Goal: Task Accomplishment & Management: Use online tool/utility

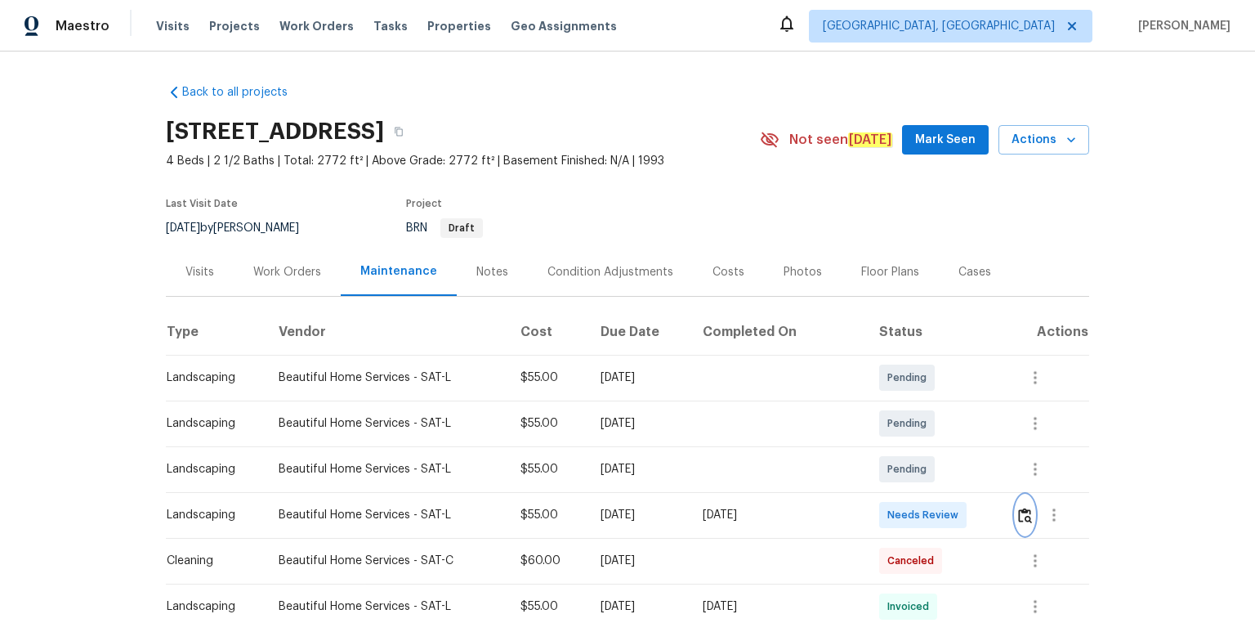
click at [1018, 512] on img "button" at bounding box center [1025, 516] width 14 height 16
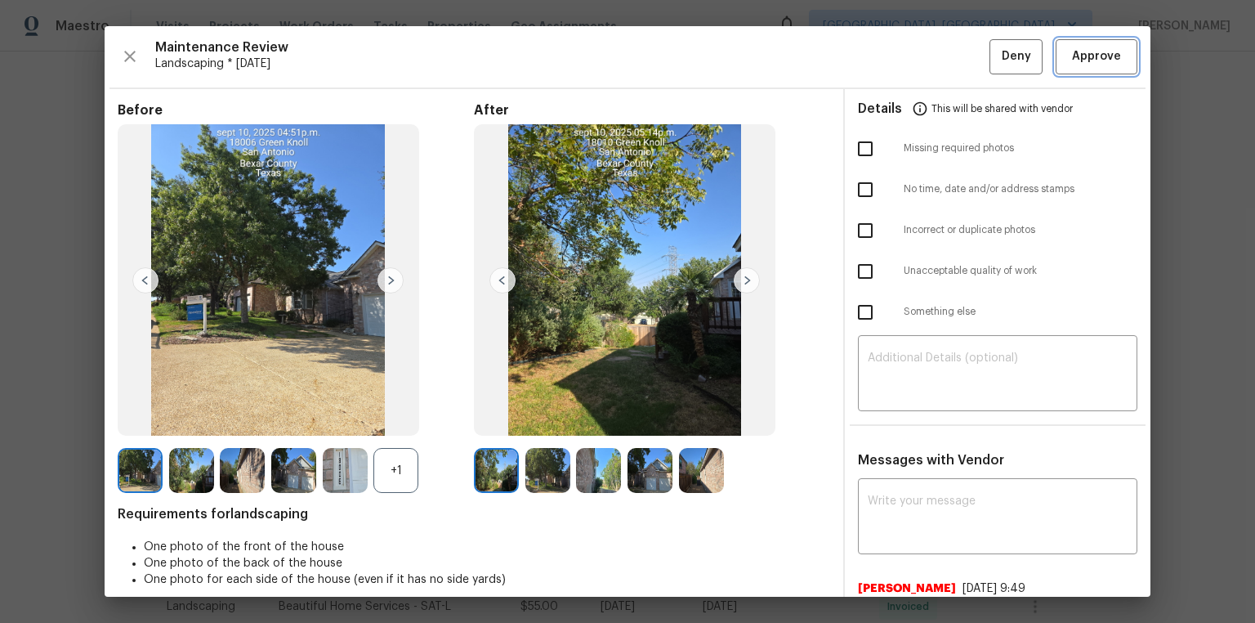
click at [1085, 52] on span "Approve" at bounding box center [1096, 57] width 49 height 20
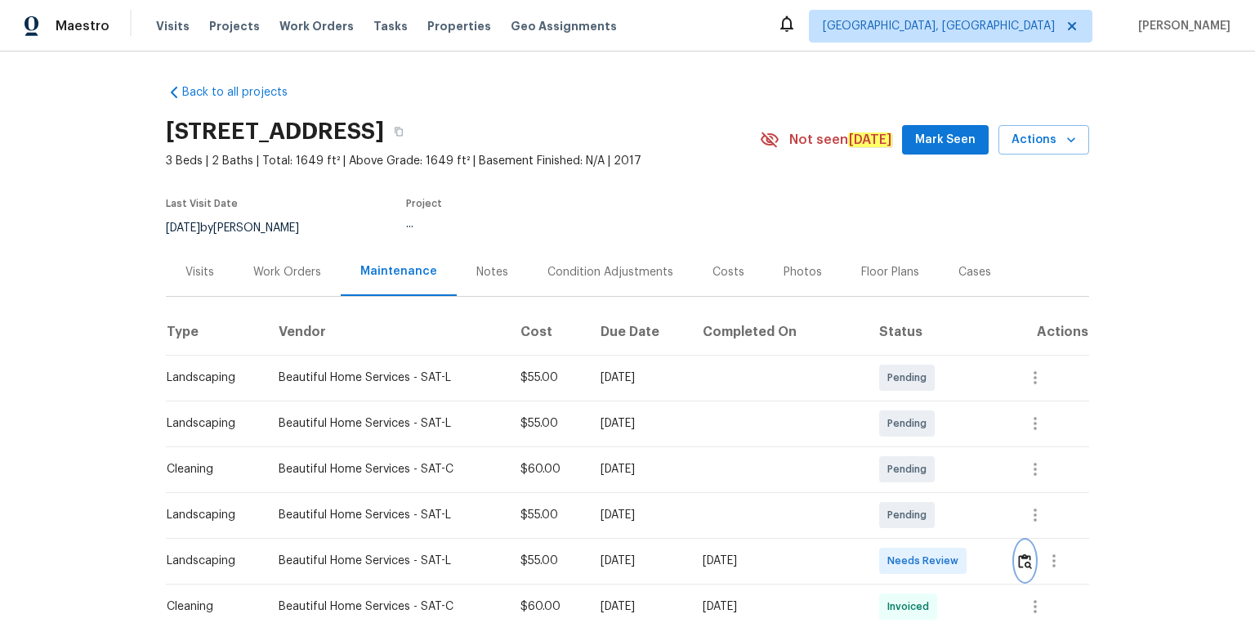
click at [1018, 553] on img "button" at bounding box center [1025, 561] width 14 height 16
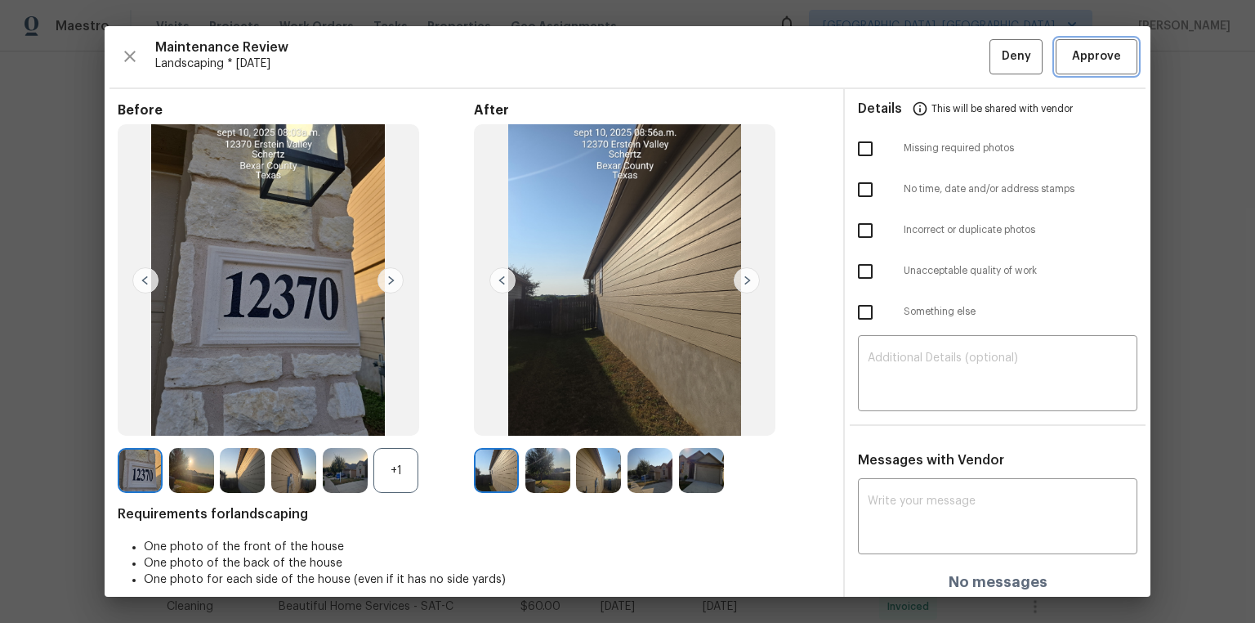
click at [1109, 56] on span "Approve" at bounding box center [1096, 57] width 49 height 20
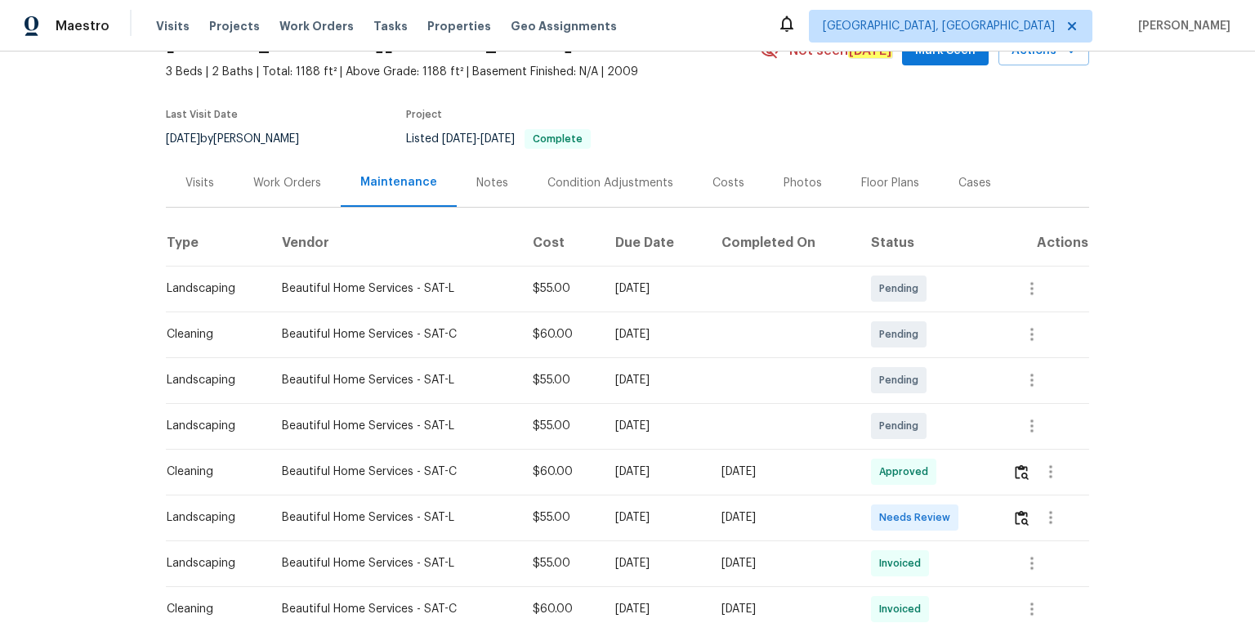
scroll to position [196, 0]
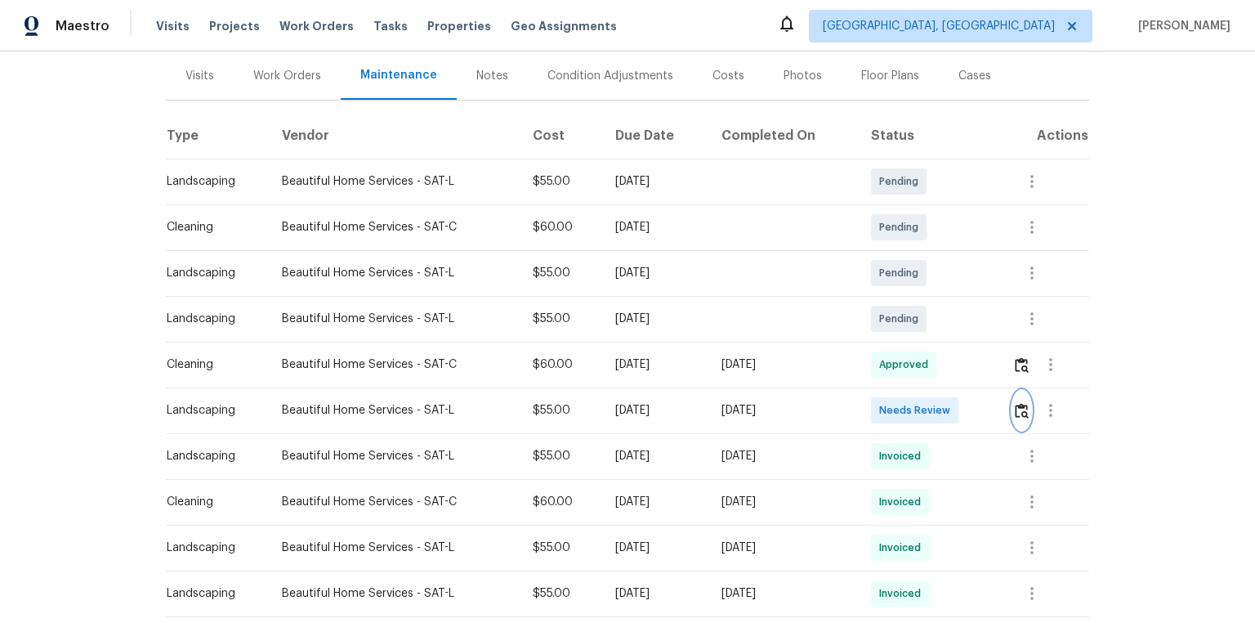
click at [1022, 404] on img "button" at bounding box center [1022, 411] width 14 height 16
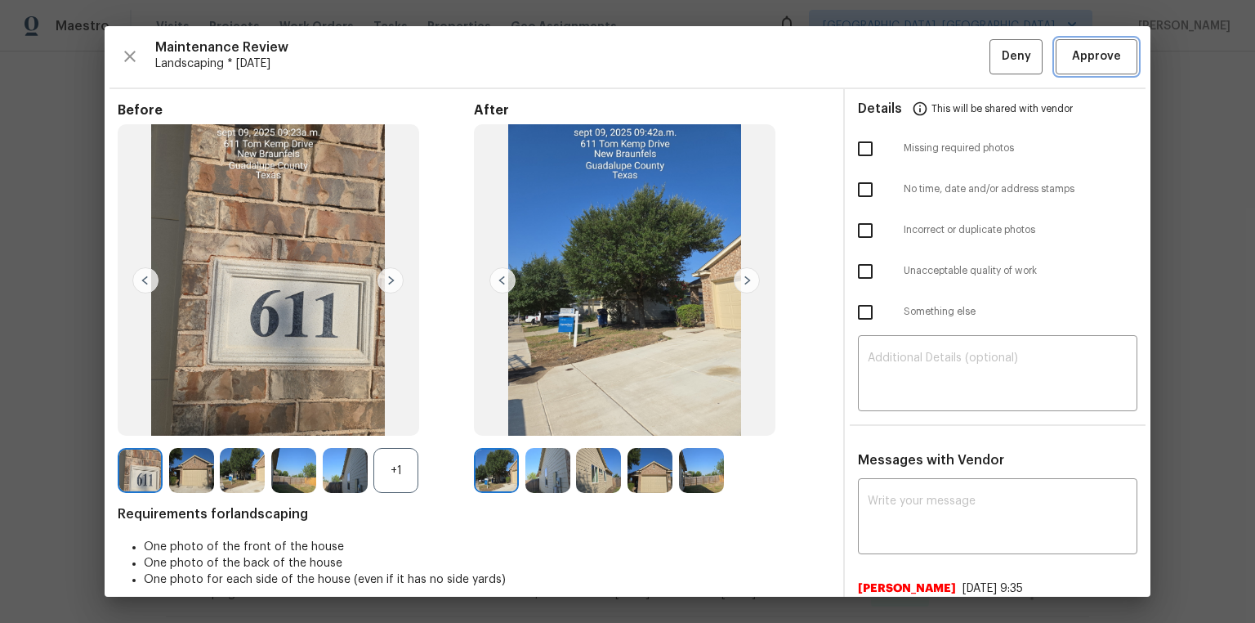
drag, startPoint x: 1110, startPoint y: 38, endPoint x: 1117, endPoint y: 90, distance: 52.0
click at [1112, 40] on button "Approve" at bounding box center [1097, 56] width 82 height 35
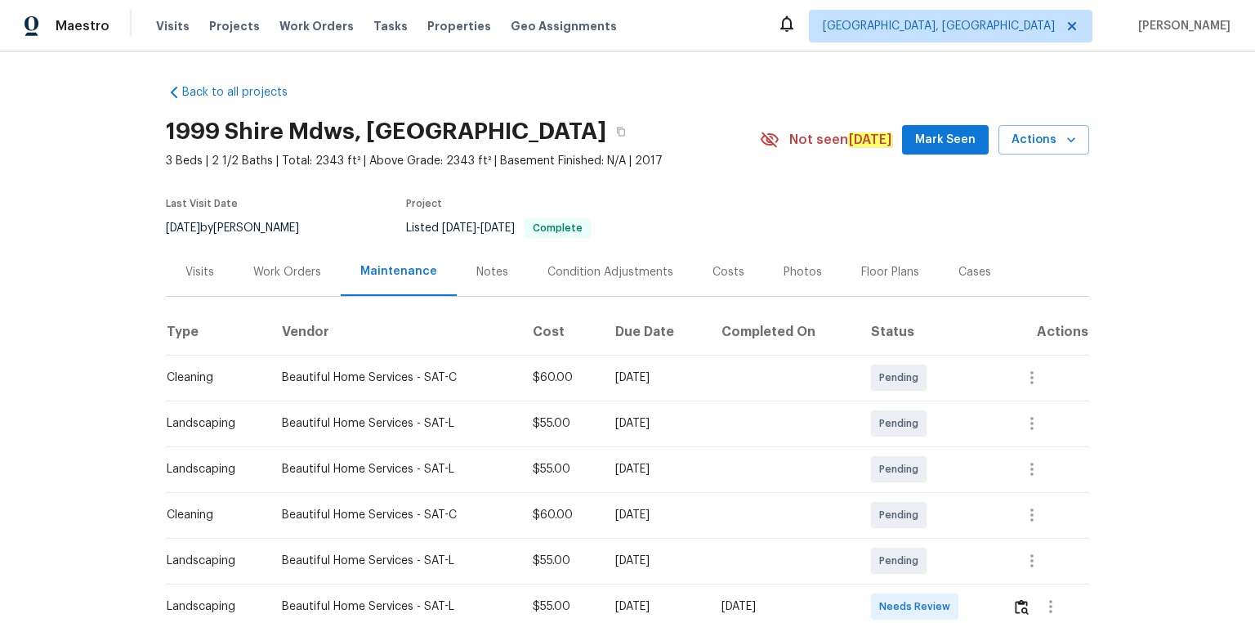
scroll to position [131, 0]
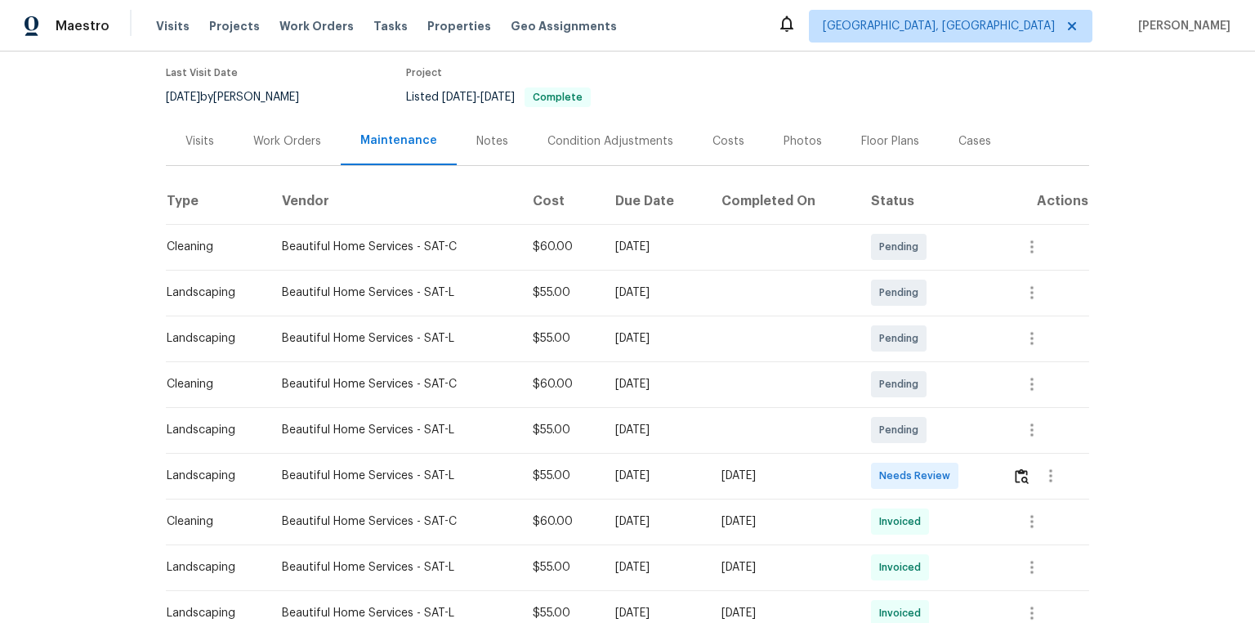
click at [1011, 473] on td at bounding box center [1045, 476] width 90 height 46
click at [1017, 477] on img "button" at bounding box center [1022, 476] width 14 height 16
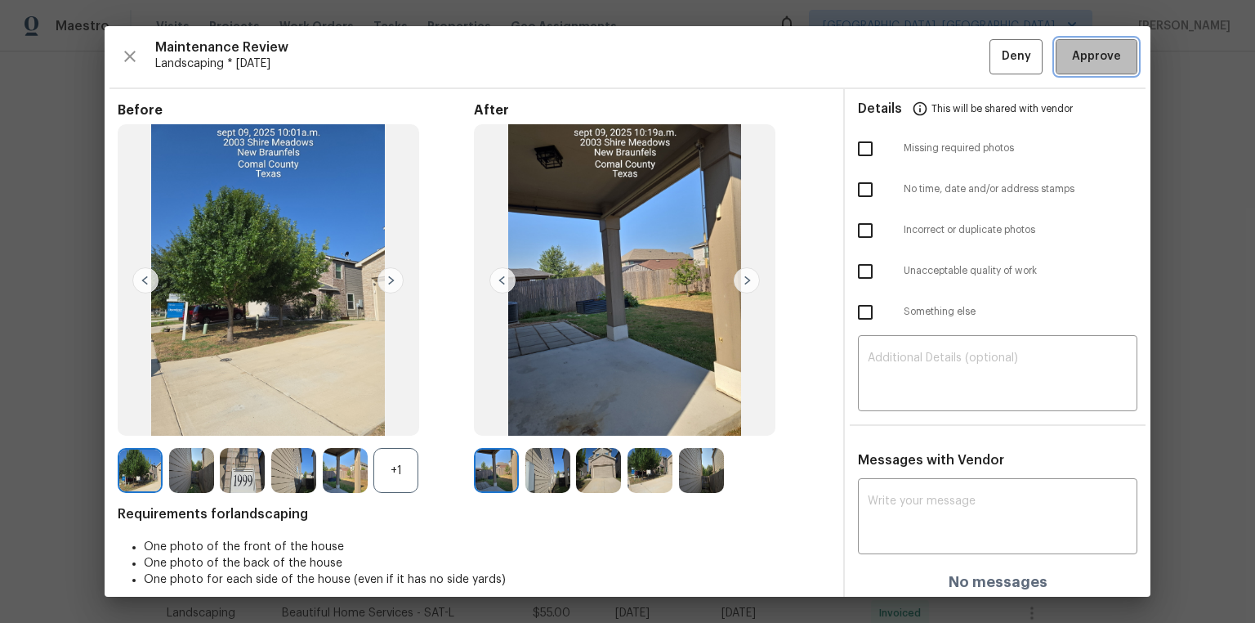
click at [1092, 56] on span "Approve" at bounding box center [1096, 57] width 49 height 20
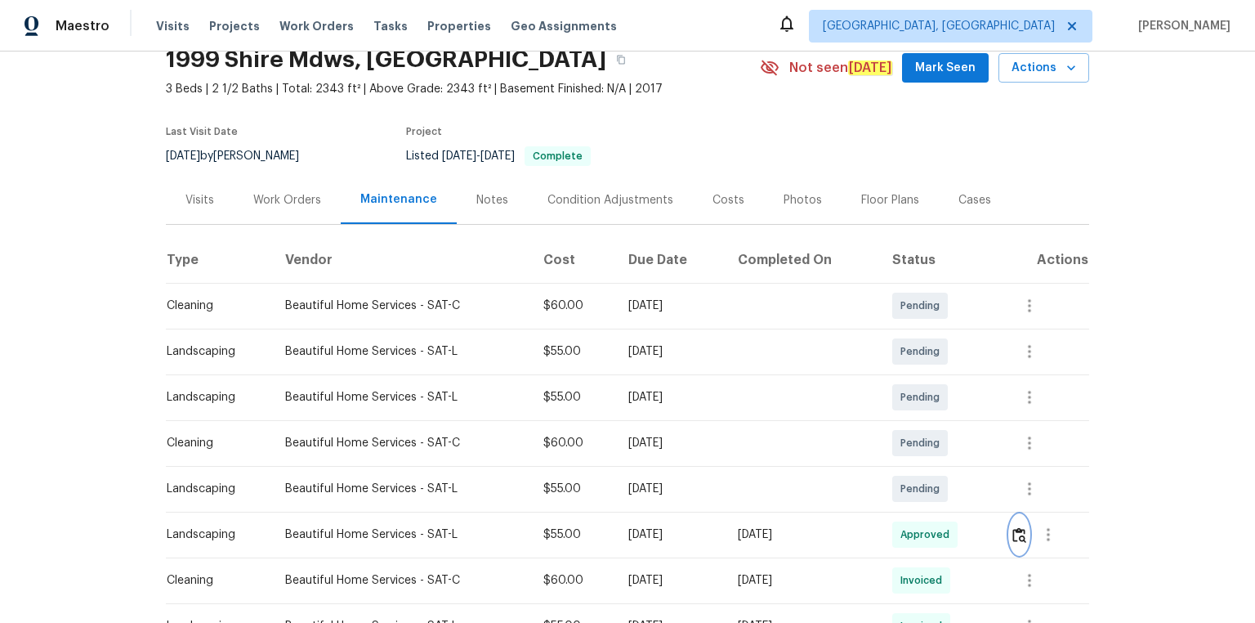
scroll to position [0, 0]
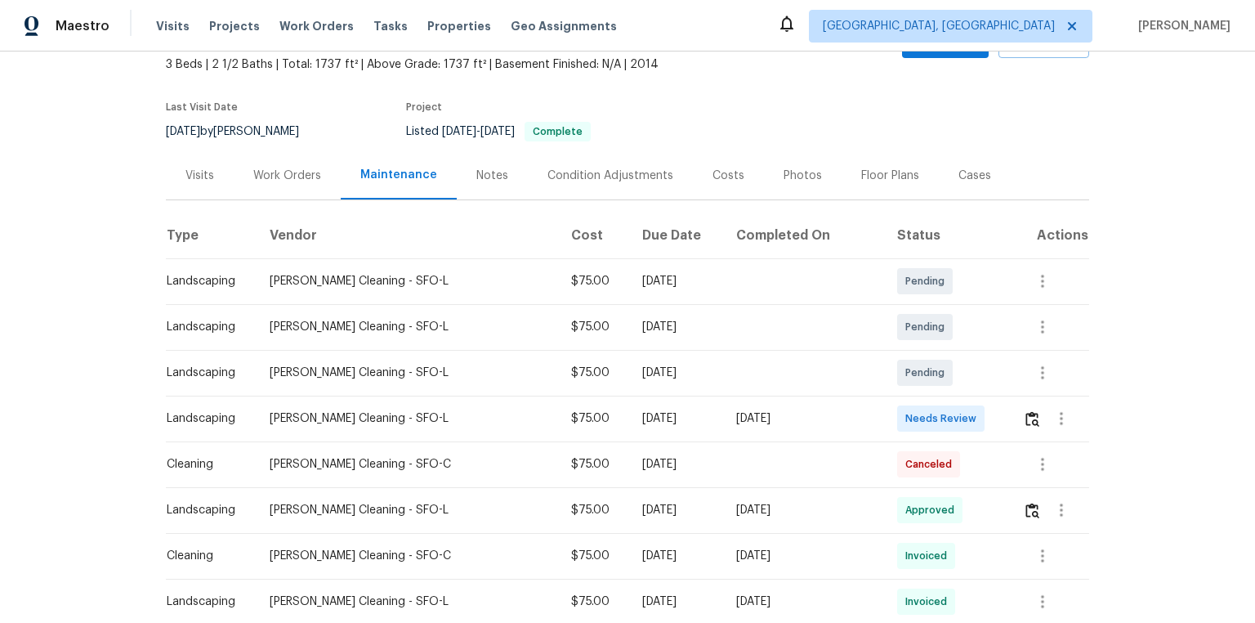
scroll to position [131, 0]
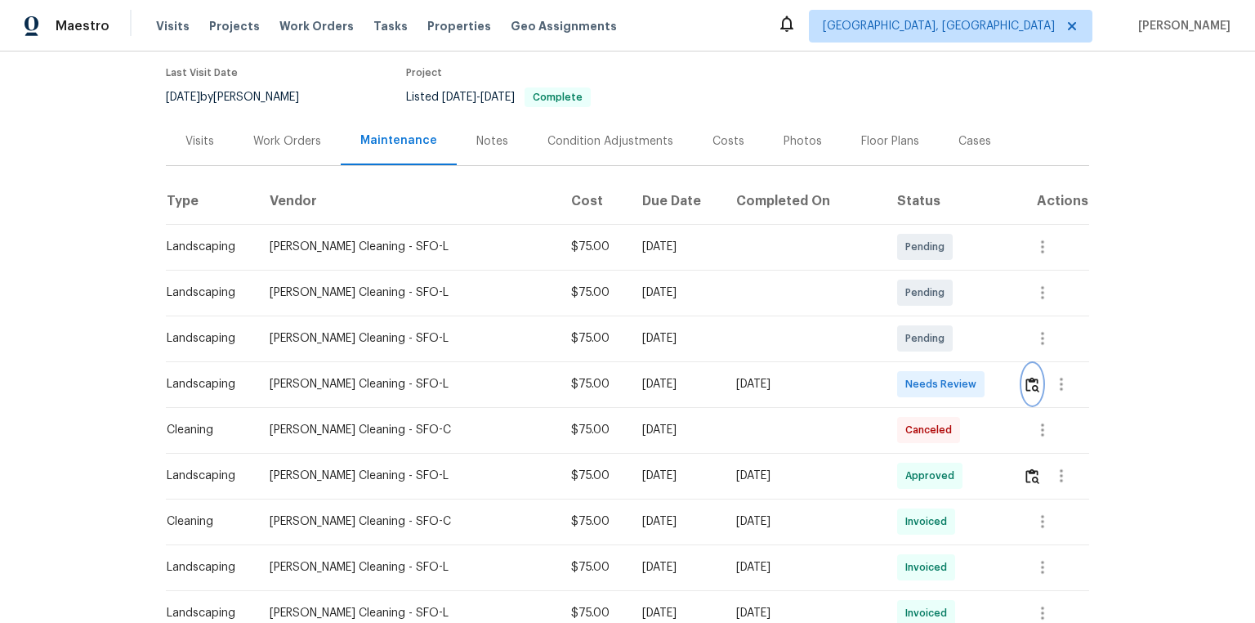
click at [1026, 379] on img "button" at bounding box center [1033, 385] width 14 height 16
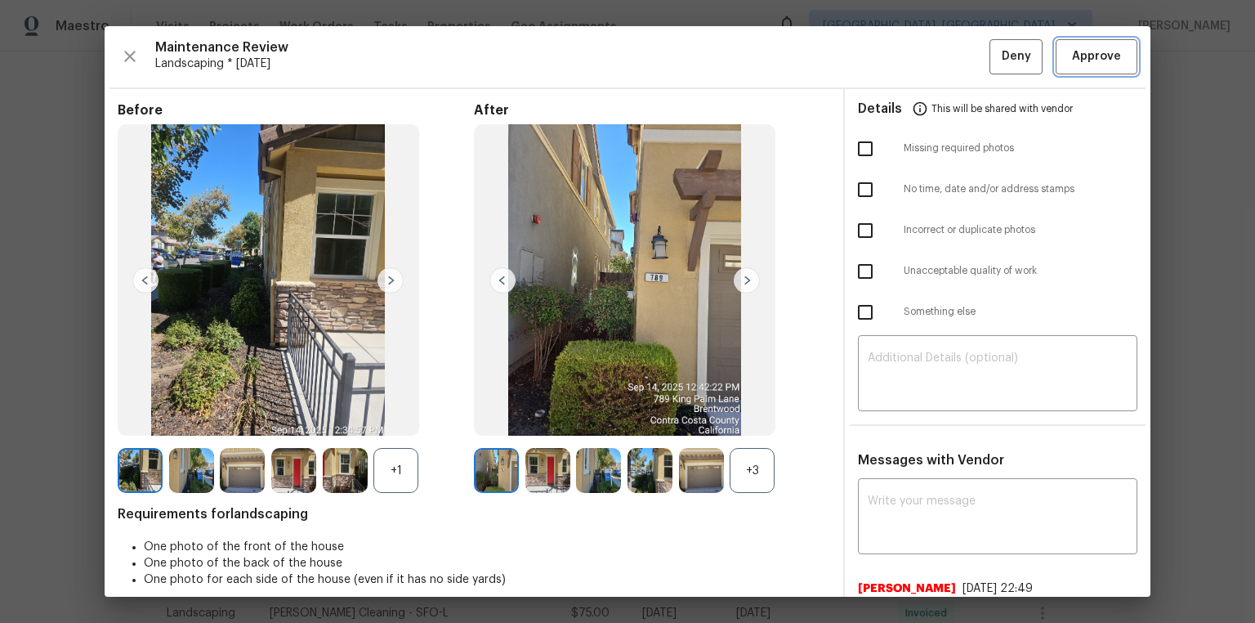
drag, startPoint x: 1114, startPoint y: 49, endPoint x: 1125, endPoint y: 81, distance: 33.6
click at [1114, 48] on span "Approve" at bounding box center [1097, 57] width 56 height 20
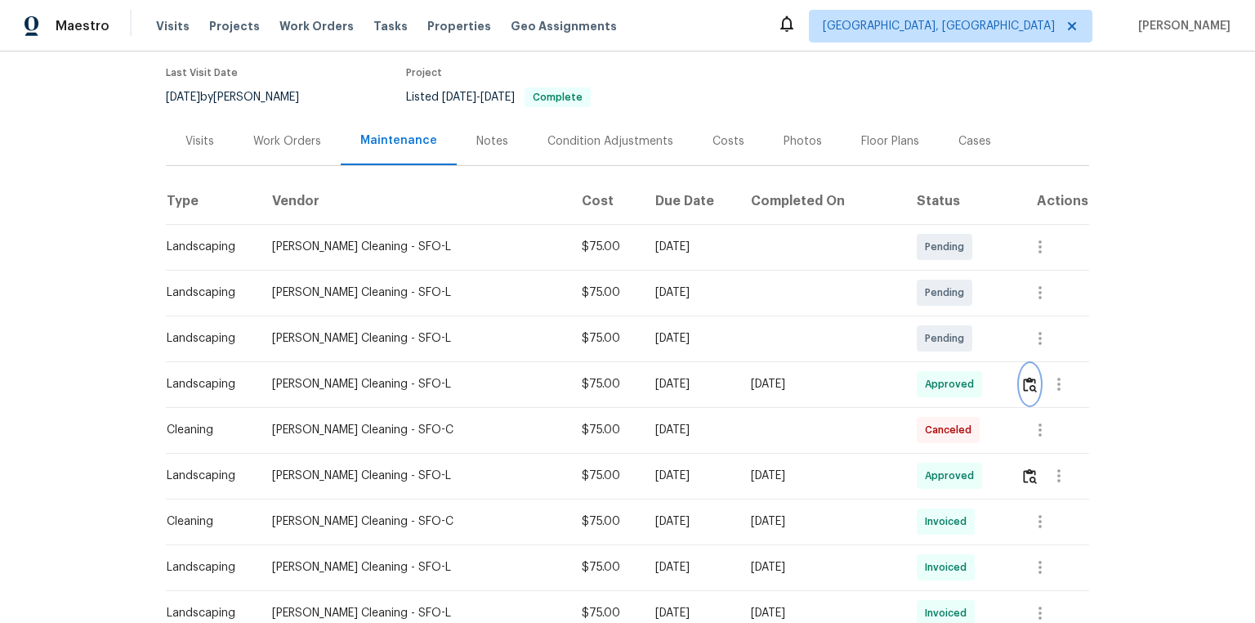
scroll to position [0, 0]
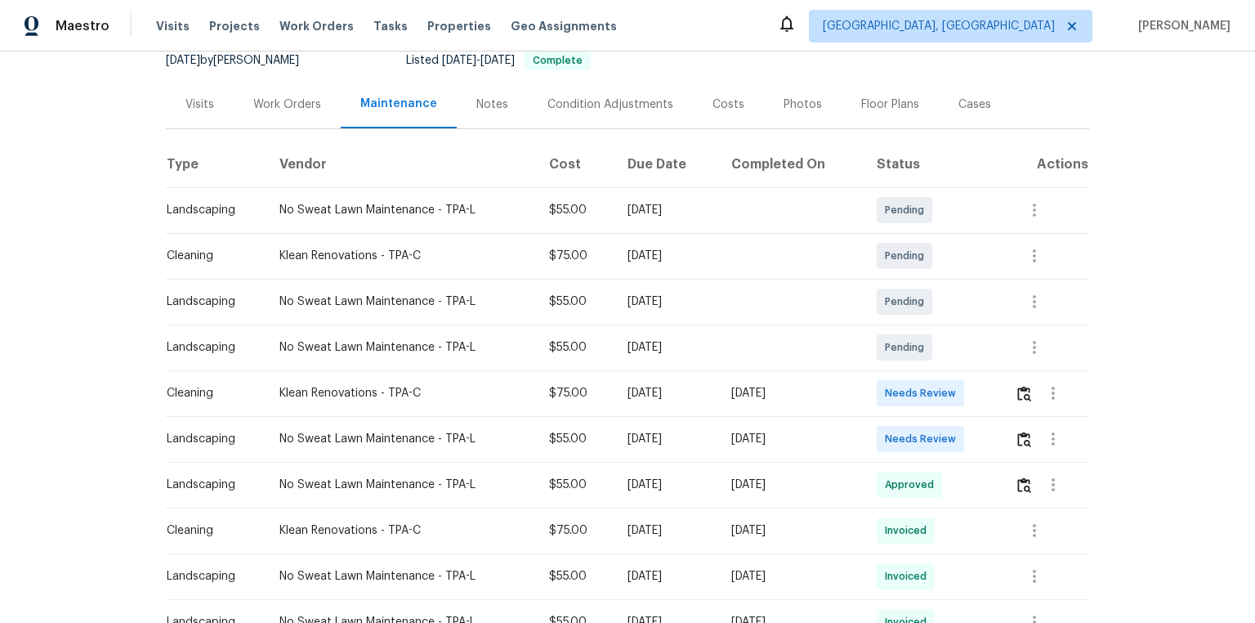
scroll to position [196, 0]
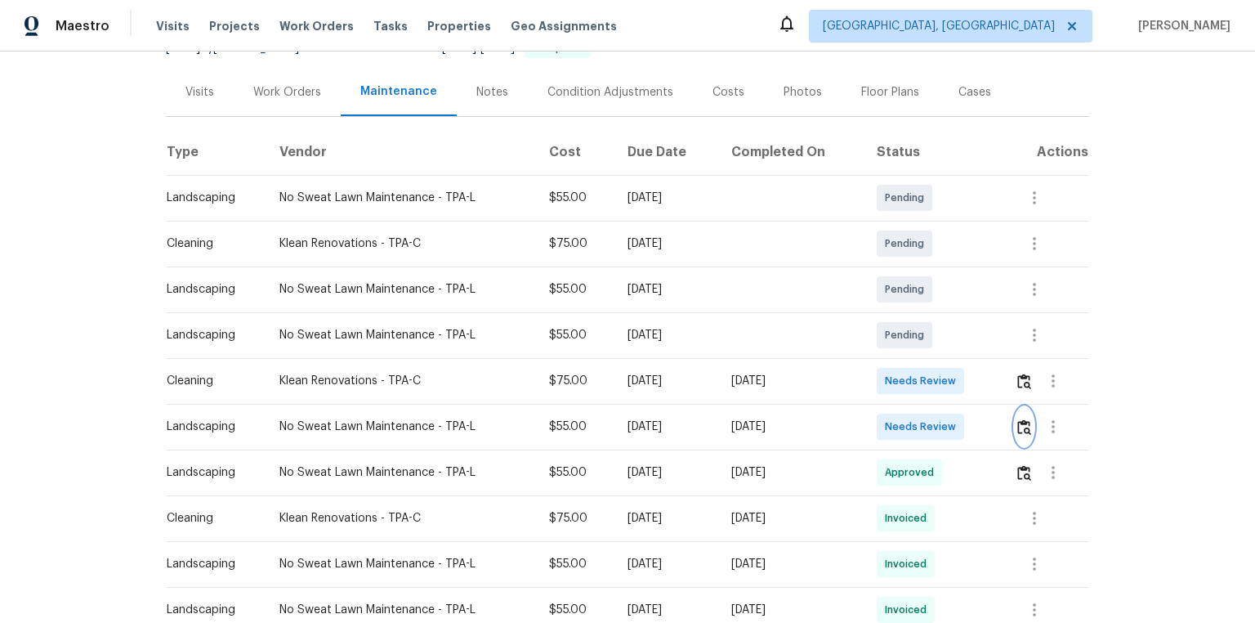
click at [893, 418] on button "button" at bounding box center [1024, 426] width 19 height 39
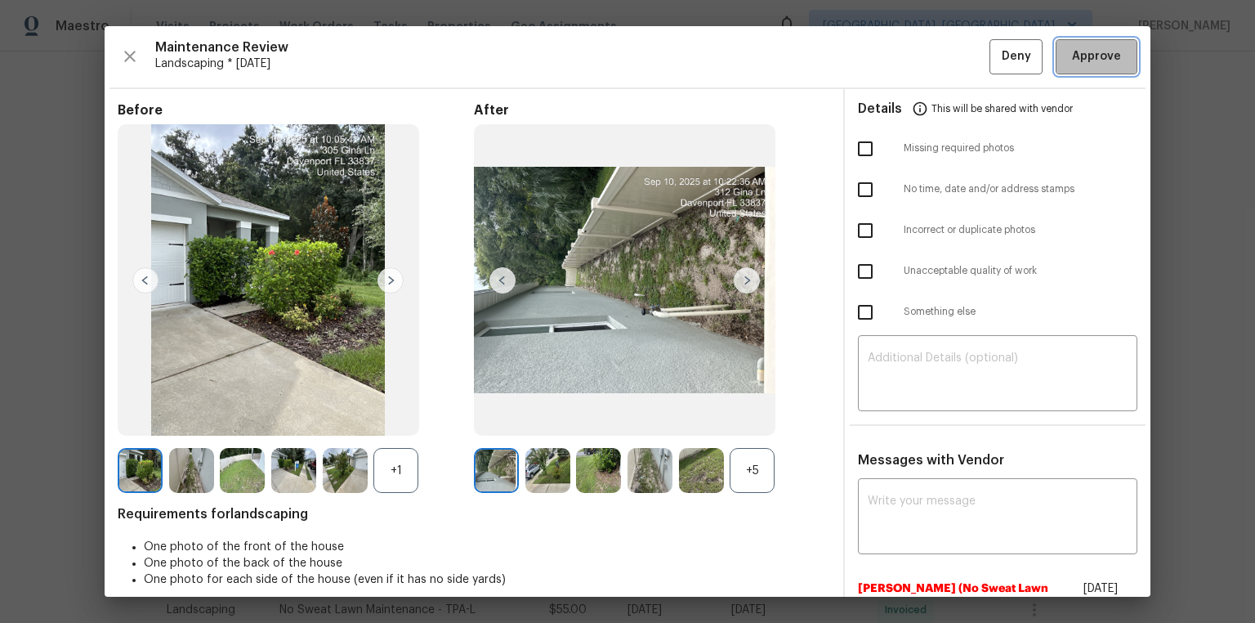
click at [893, 60] on button "Approve" at bounding box center [1097, 56] width 82 height 35
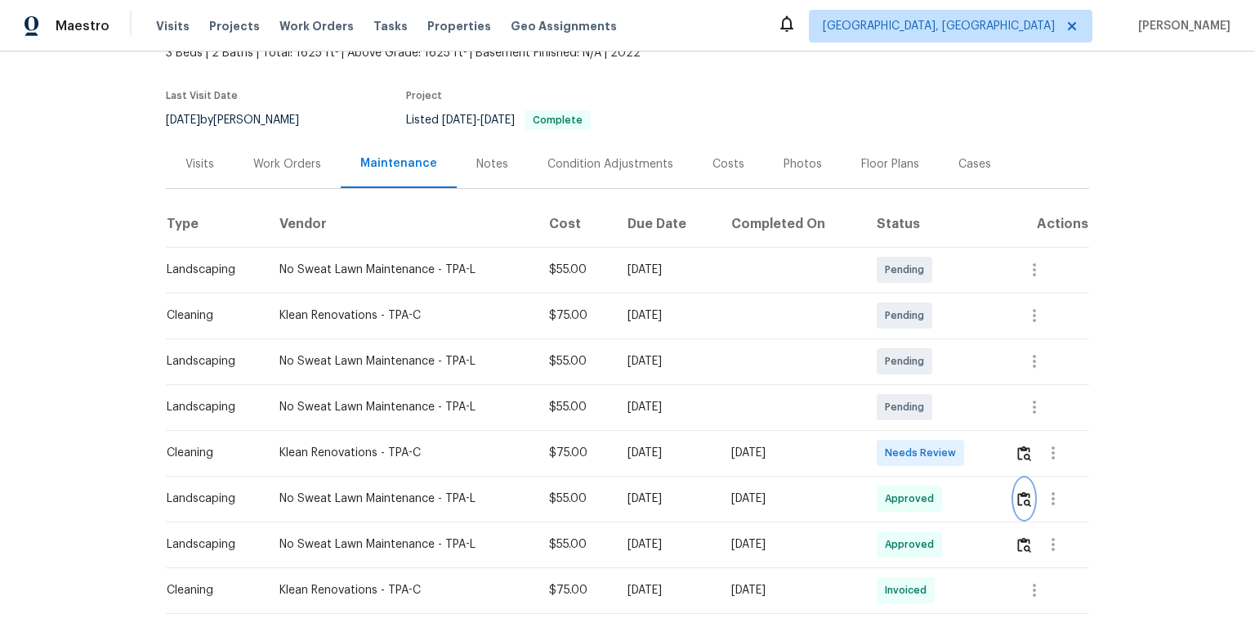
scroll to position [0, 0]
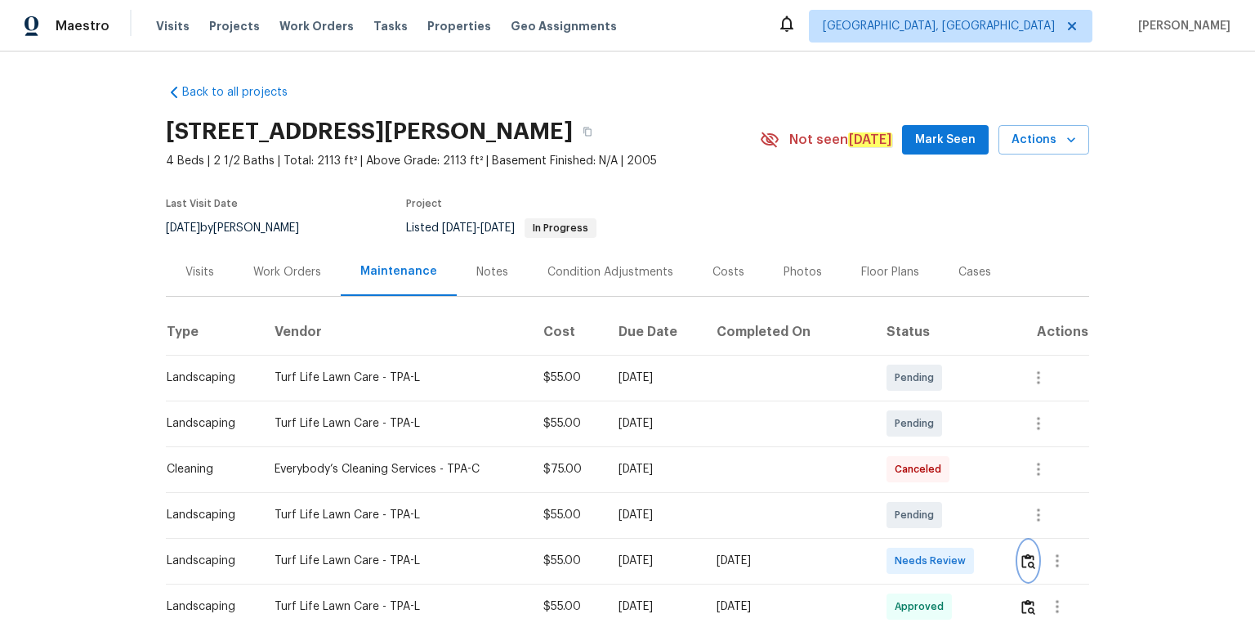
click at [893, 418] on button "button" at bounding box center [1028, 560] width 19 height 39
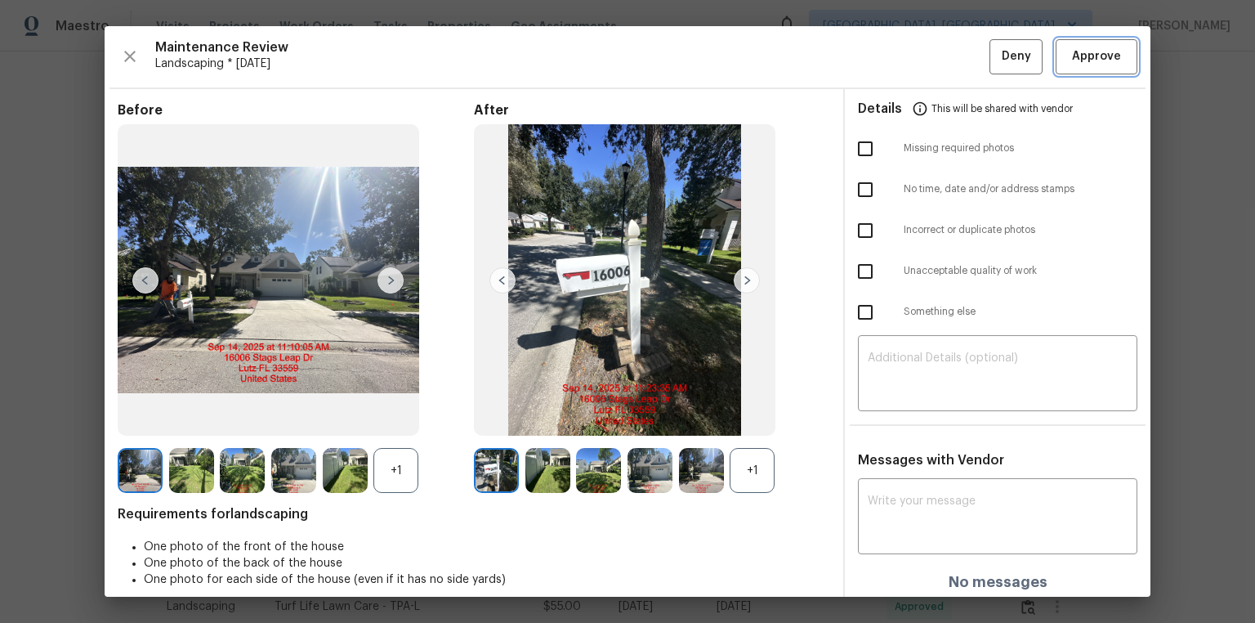
click at [893, 55] on span "Approve" at bounding box center [1096, 57] width 49 height 20
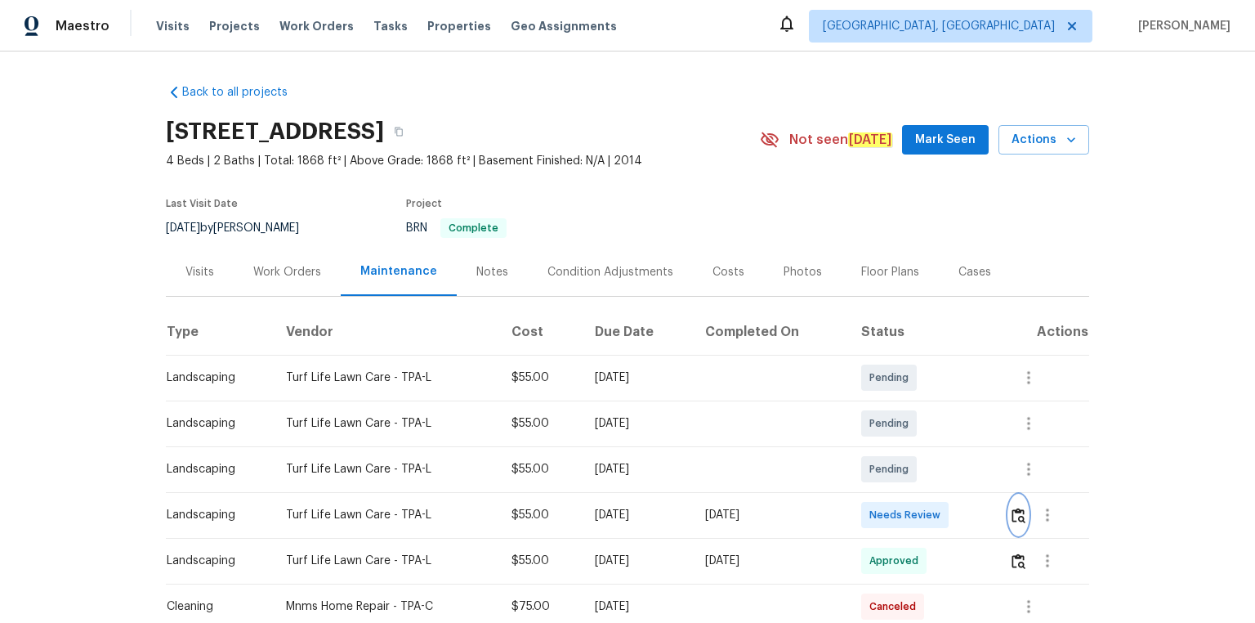
click at [893, 418] on img "button" at bounding box center [1019, 516] width 14 height 16
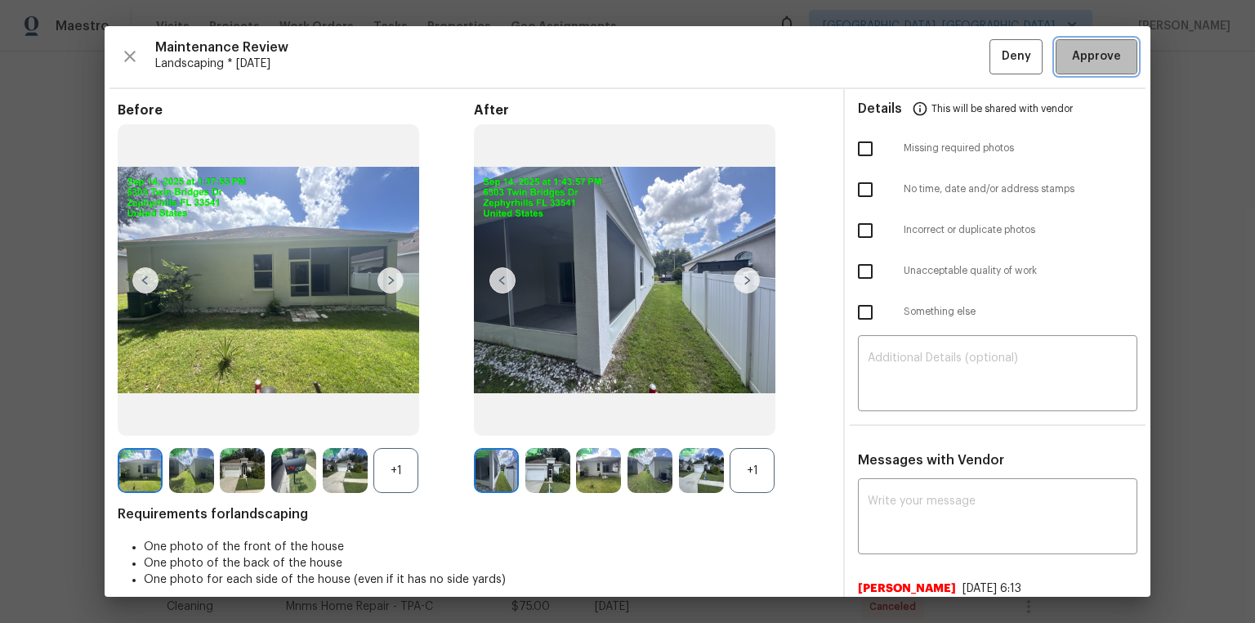
click at [893, 69] on button "Approve" at bounding box center [1097, 56] width 82 height 35
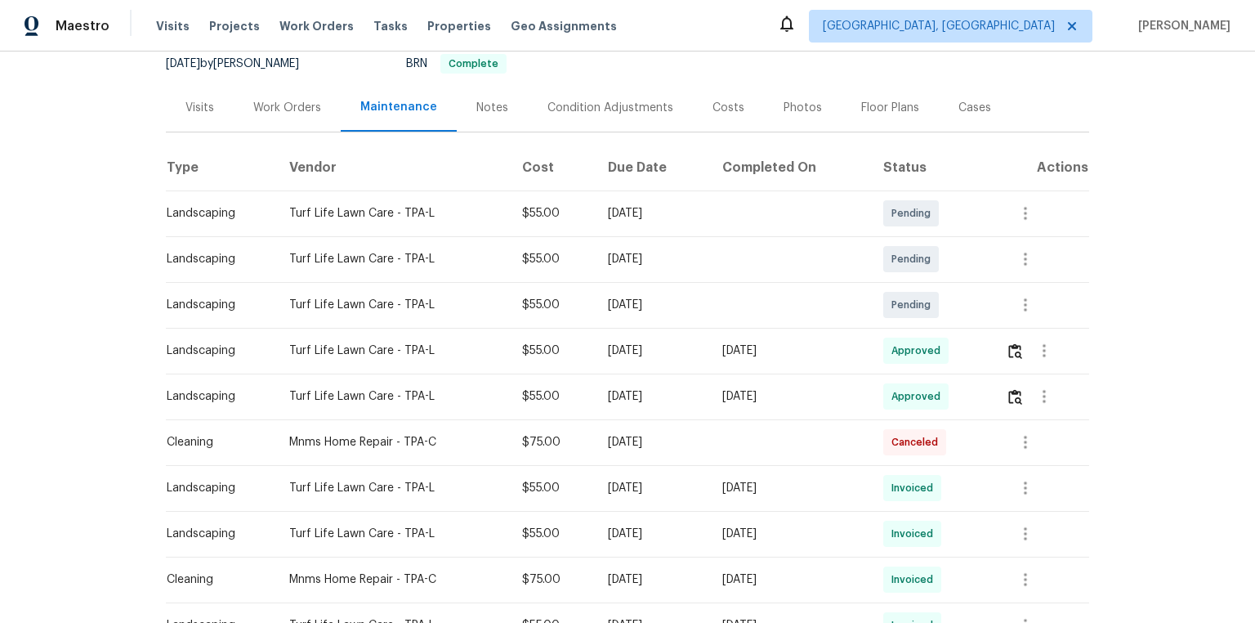
scroll to position [262, 0]
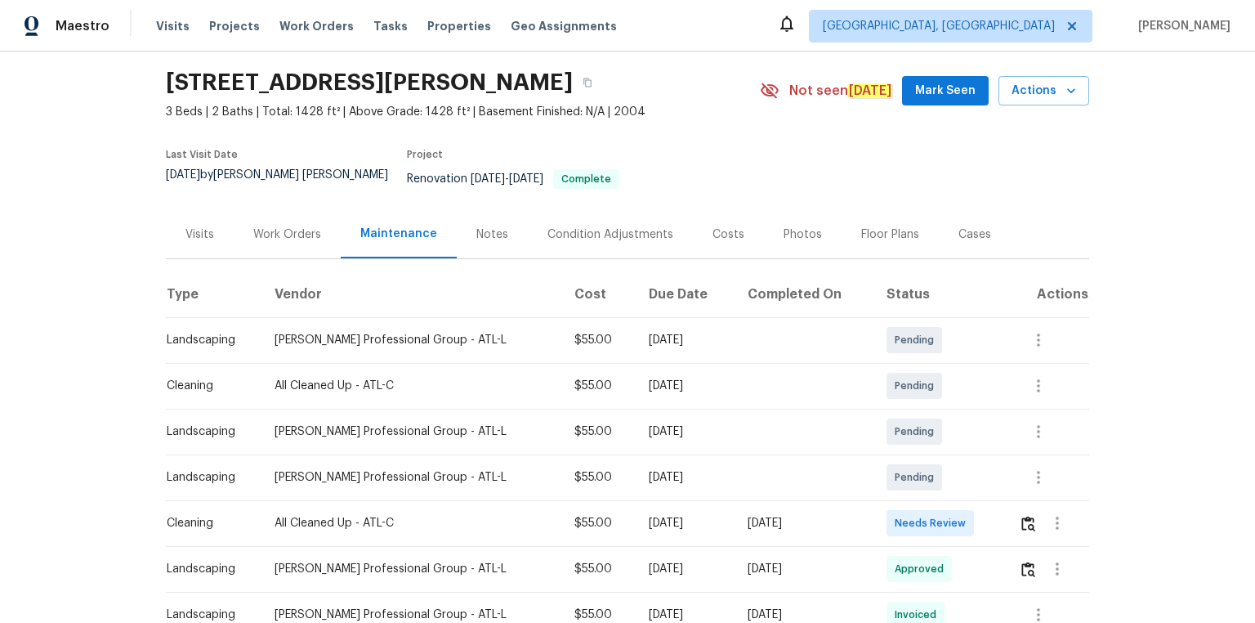
scroll to position [131, 0]
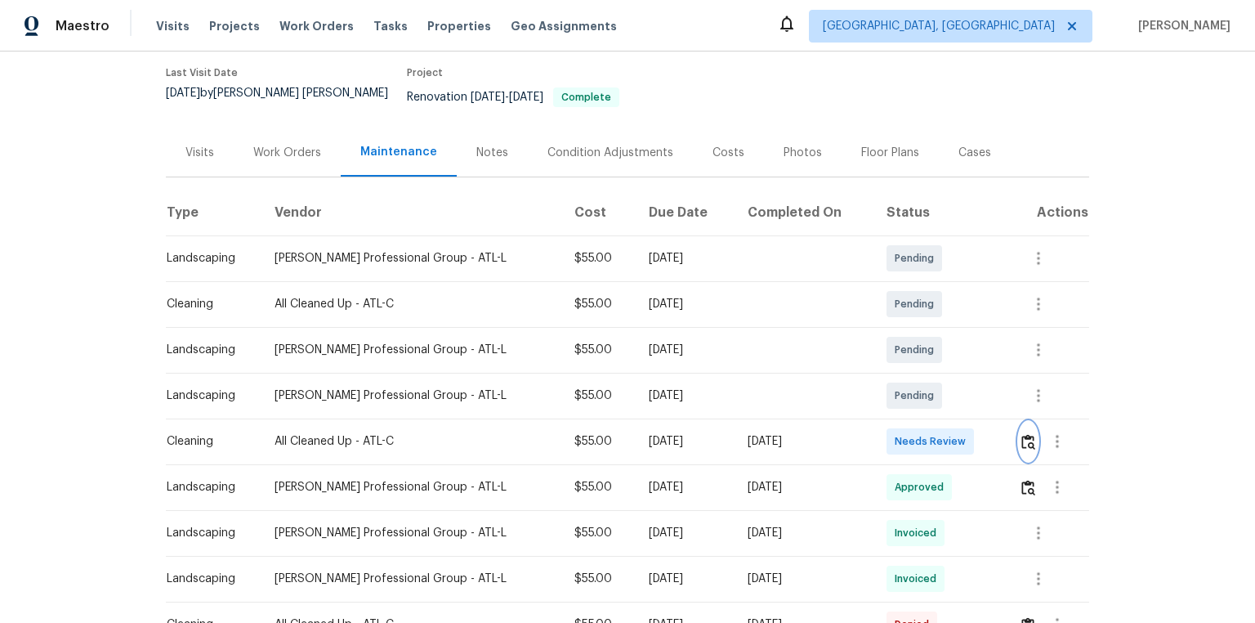
click at [893, 418] on img "button" at bounding box center [1029, 442] width 14 height 16
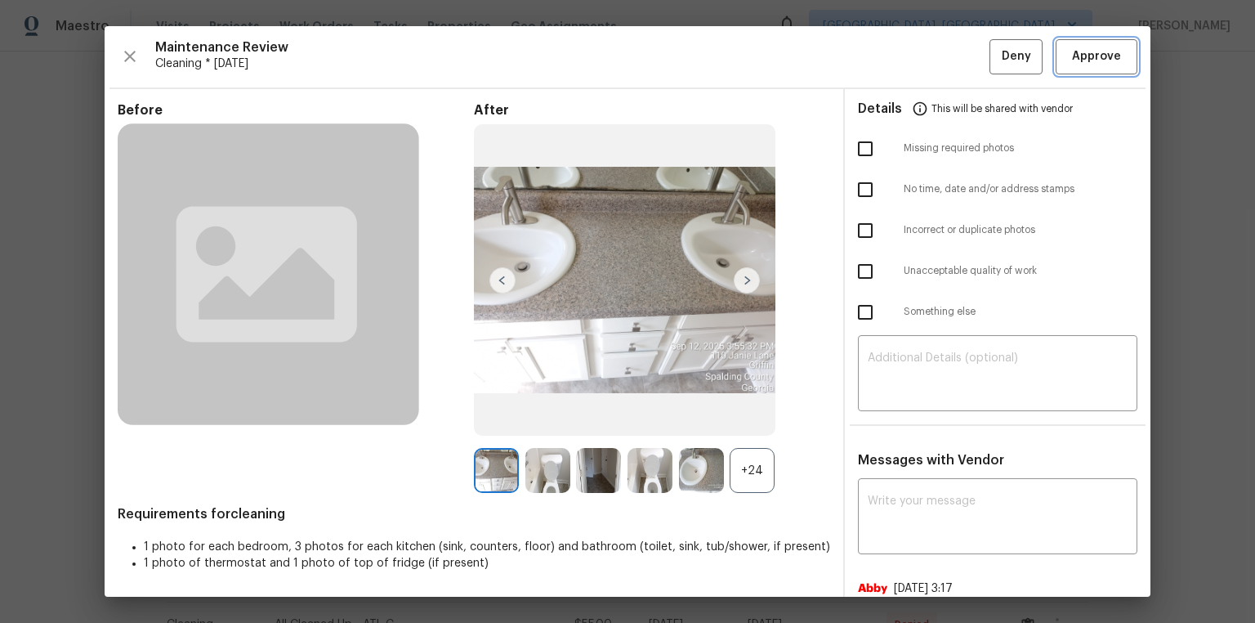
click at [893, 58] on span "Approve" at bounding box center [1096, 57] width 49 height 20
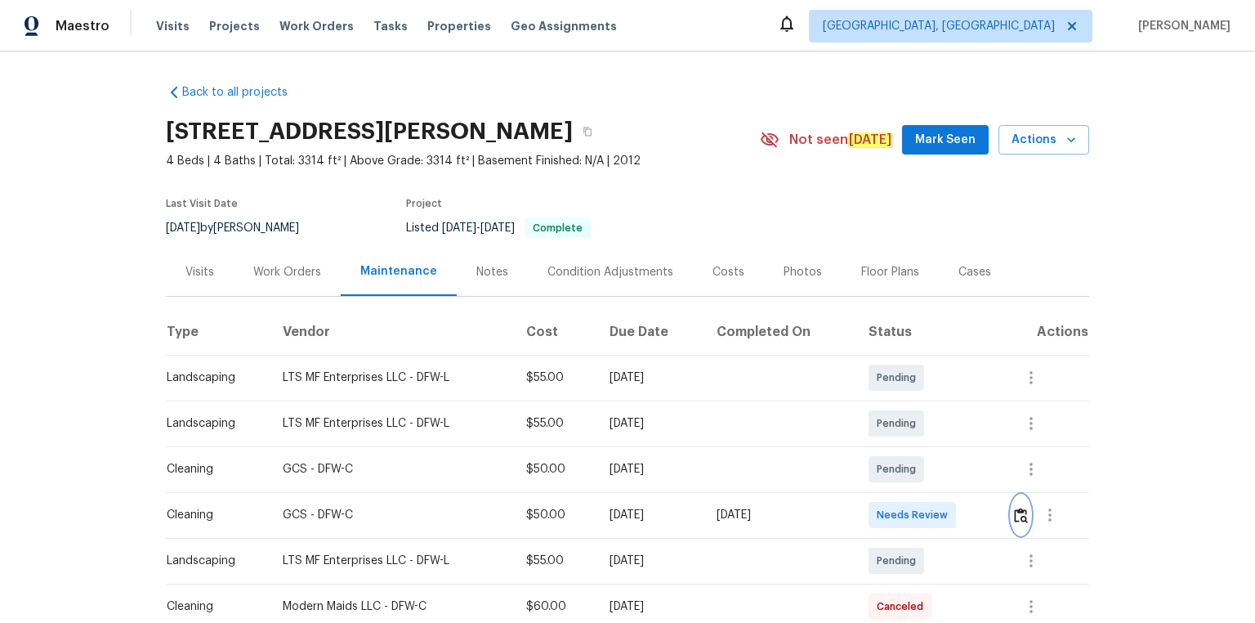
click at [893, 418] on img "button" at bounding box center [1021, 516] width 14 height 16
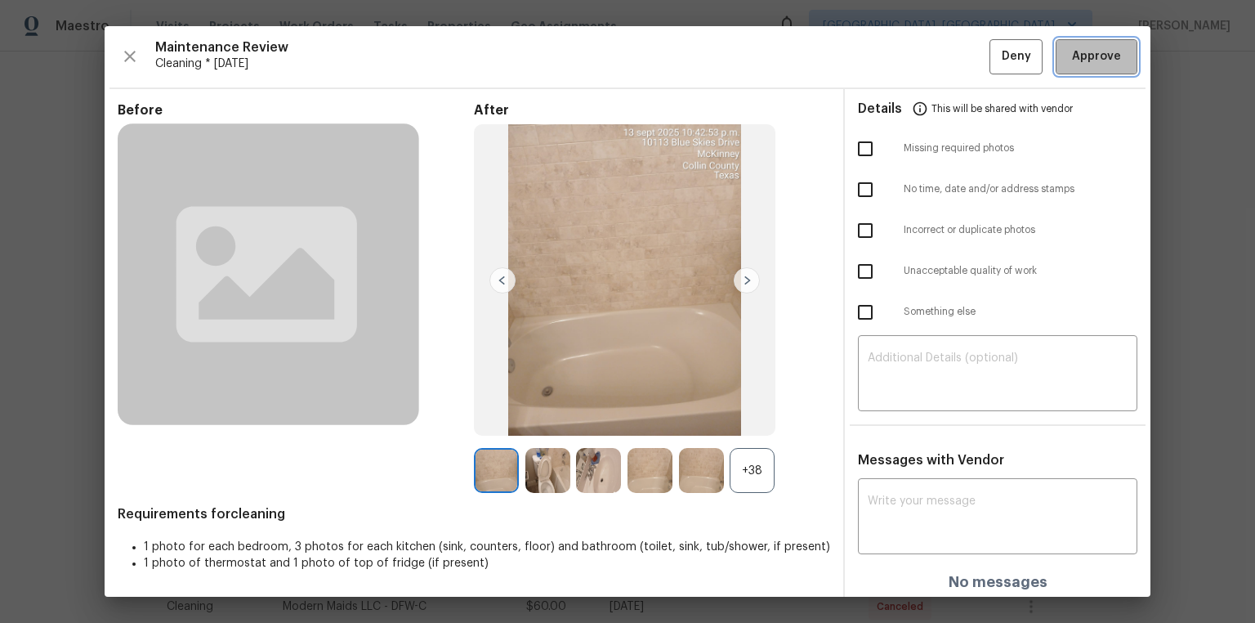
click at [893, 49] on span "Approve" at bounding box center [1096, 57] width 49 height 20
